Goal: Information Seeking & Learning: Learn about a topic

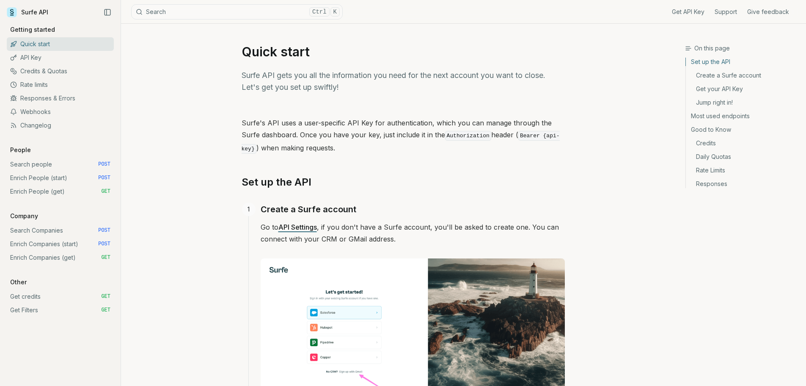
click at [45, 166] on link "Search people POST" at bounding box center [60, 164] width 107 height 14
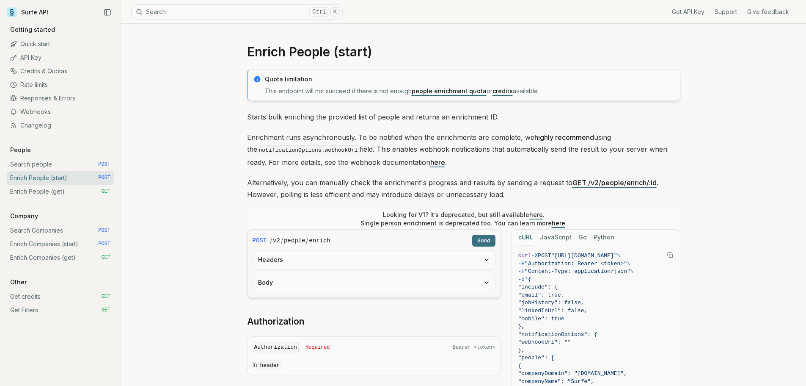
click at [45, 111] on link "Webhooks" at bounding box center [60, 112] width 107 height 14
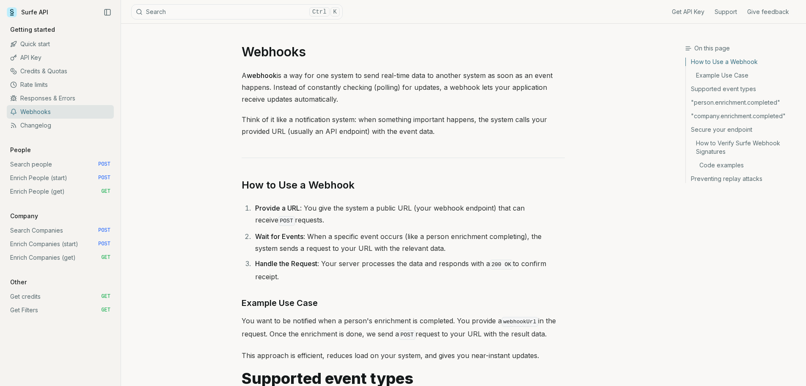
drag, startPoint x: 581, startPoint y: 317, endPoint x: 243, endPoint y: 44, distance: 433.9
copy article "Webhooks A webhook is a way for one system to send real-time data to another sy…"
